Goal: Contribute content

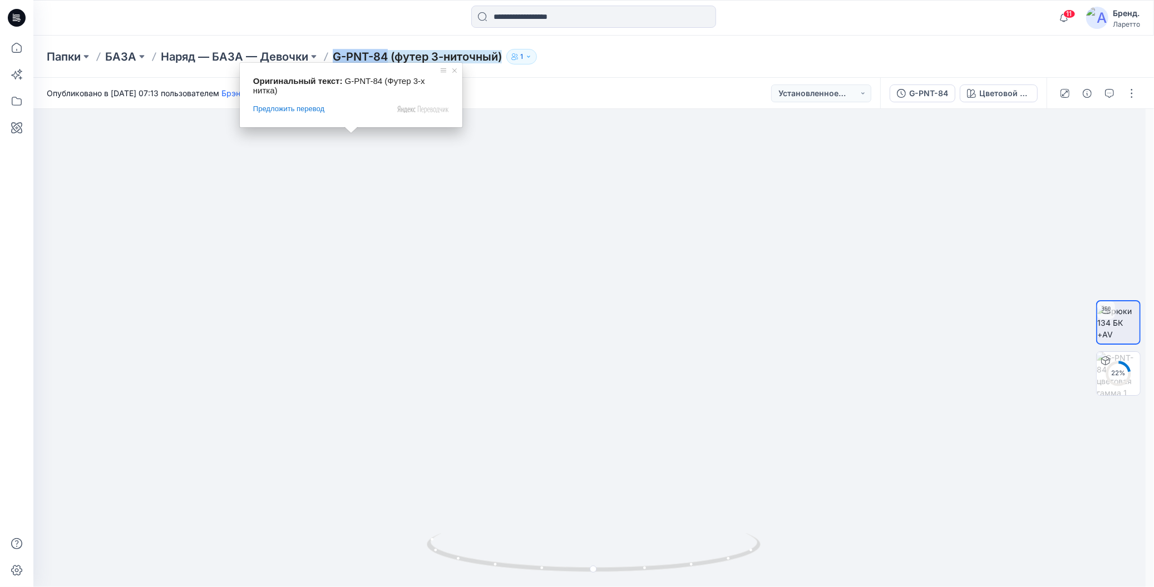
drag, startPoint x: 335, startPoint y: 42, endPoint x: 387, endPoint y: 55, distance: 53.2
click at [387, 55] on div "Папки БАЗА Наряд — БАЗА — Девочки G-PNT-84 (футер 3-ниточный) 1" at bounding box center [593, 57] width 1120 height 42
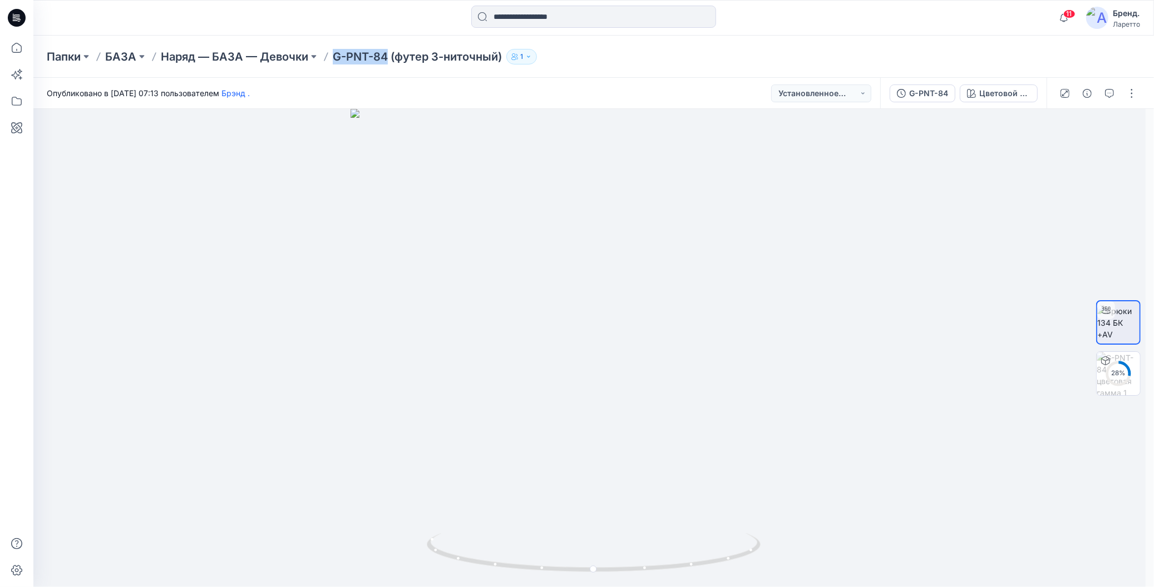
copy ya-tr-span "G-PNT-84"
click at [1130, 97] on button "button" at bounding box center [1131, 94] width 18 height 18
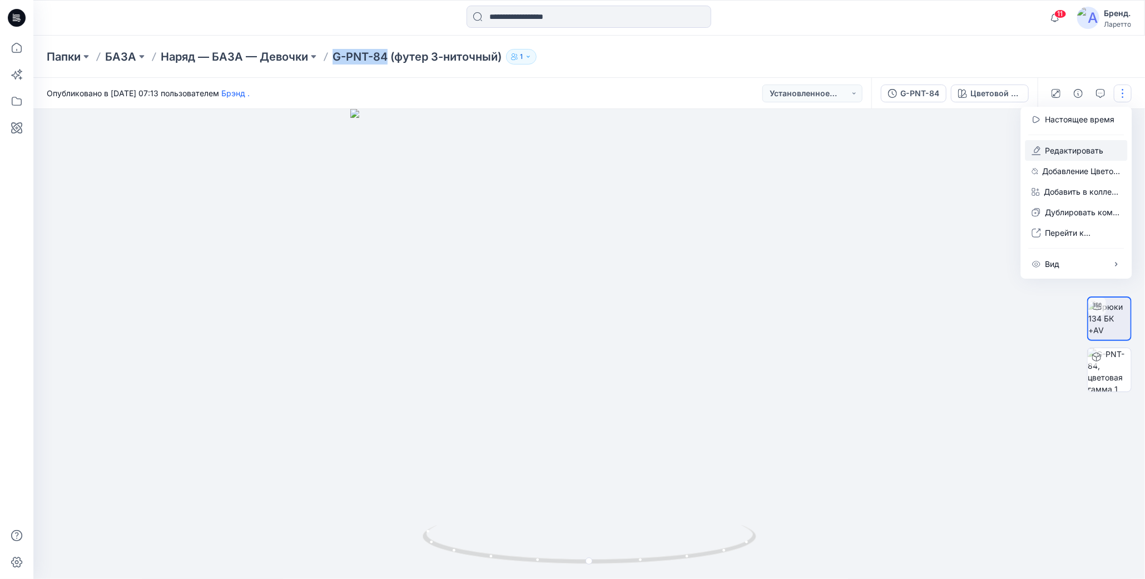
click at [1040, 148] on icon "button" at bounding box center [1038, 149] width 6 height 7
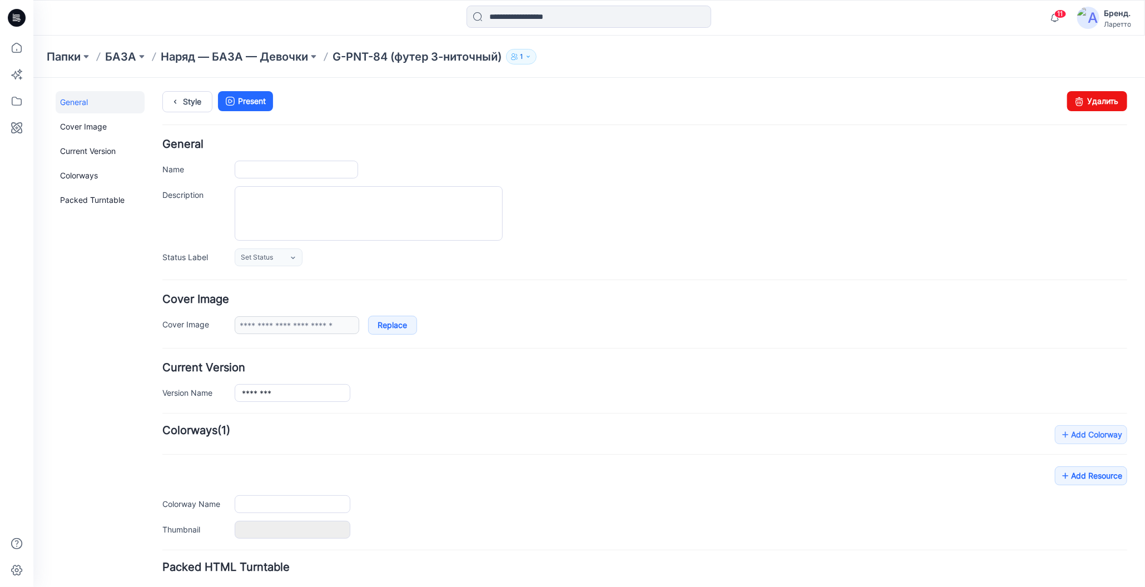
type input "**********"
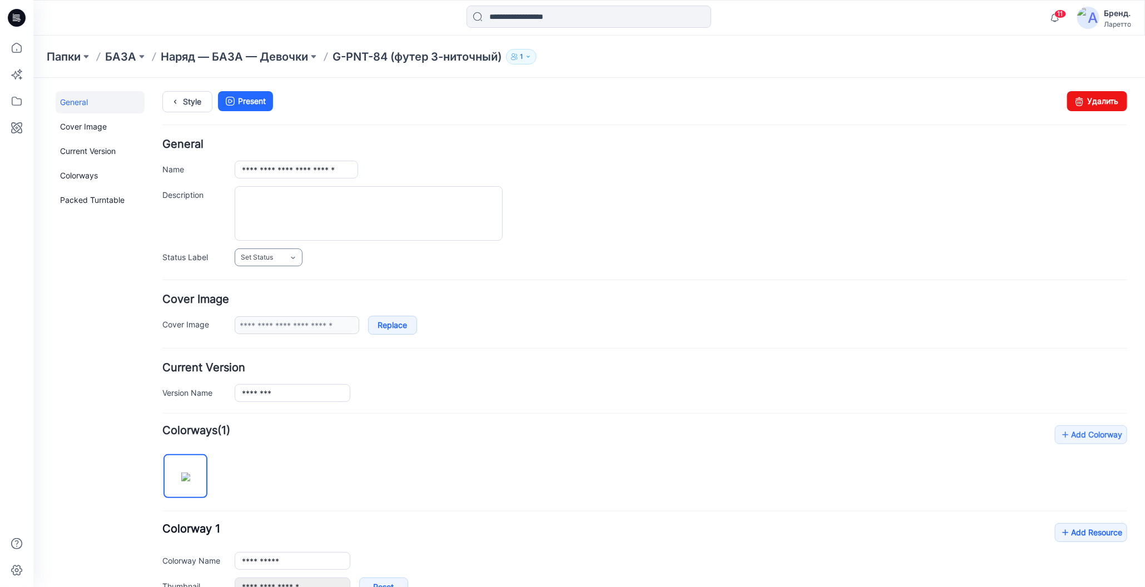
click at [278, 256] on link "Set Status" at bounding box center [268, 257] width 68 height 18
click at [281, 301] on link "Конструктор Ольга" at bounding box center [292, 304] width 111 height 23
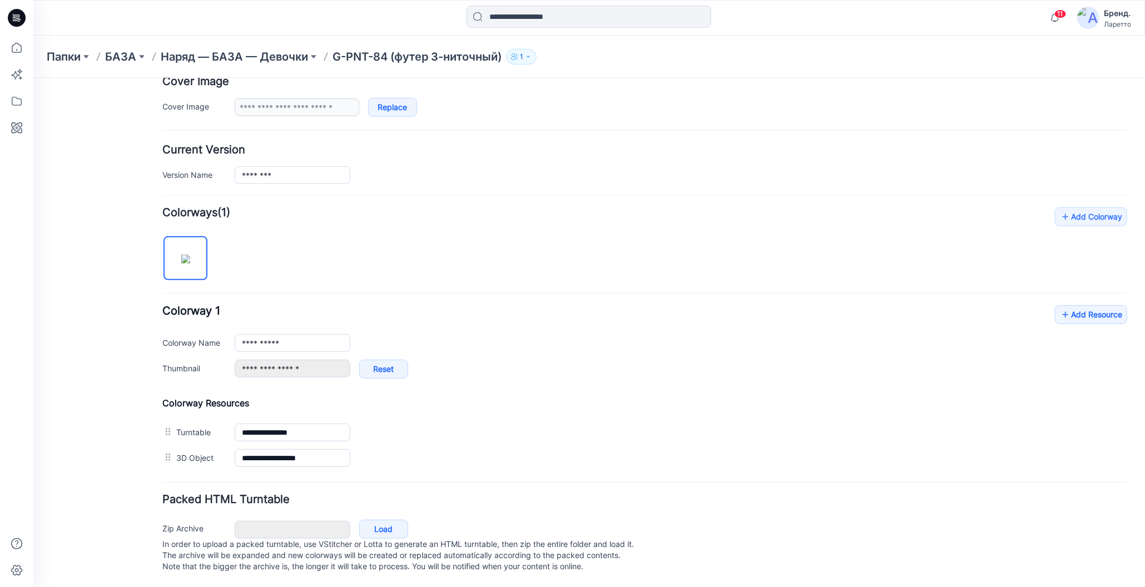
scroll to position [224, 0]
click at [1060, 305] on icon at bounding box center [1065, 314] width 11 height 18
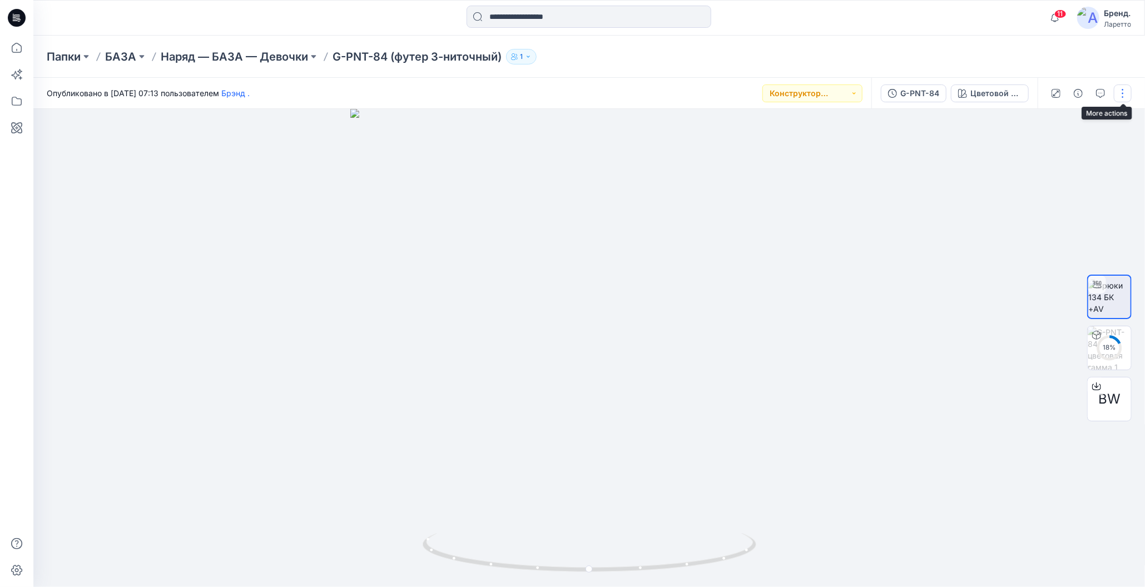
click at [1125, 95] on button "button" at bounding box center [1123, 94] width 18 height 18
